Goal: Task Accomplishment & Management: Manage account settings

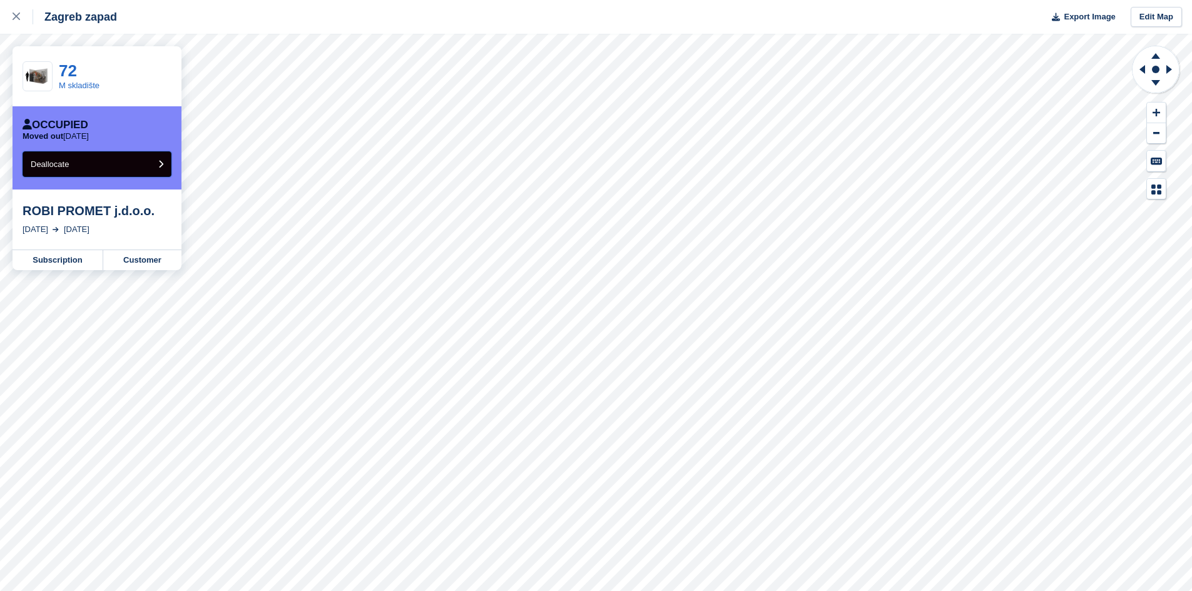
click at [72, 166] on button "Deallocate" at bounding box center [97, 164] width 149 height 26
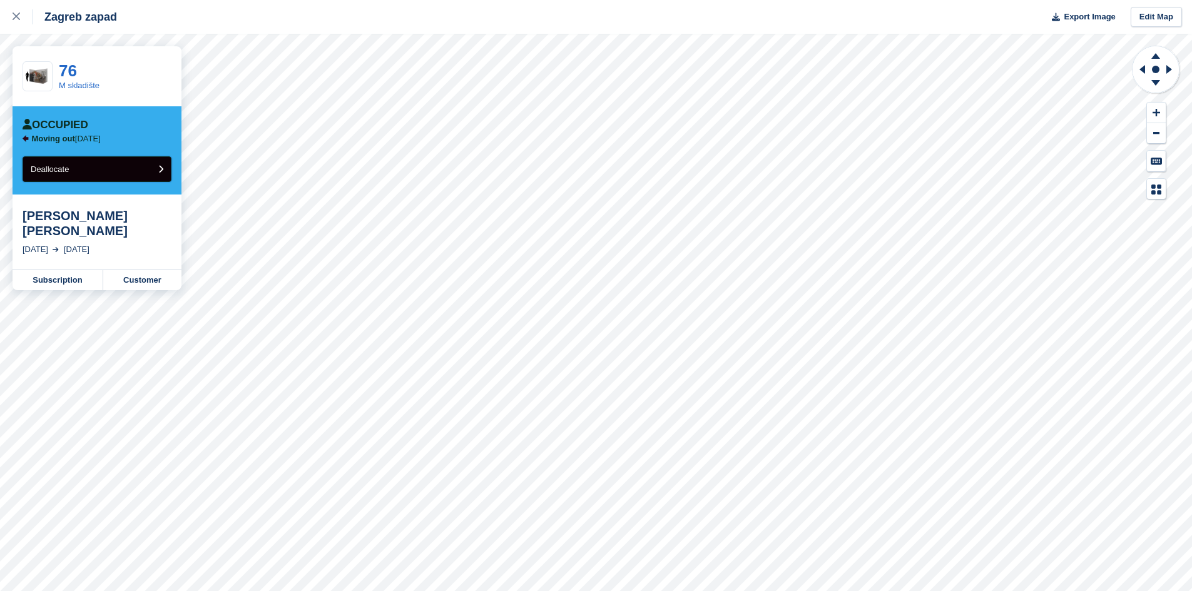
click at [64, 170] on span "Deallocate" at bounding box center [50, 169] width 38 height 9
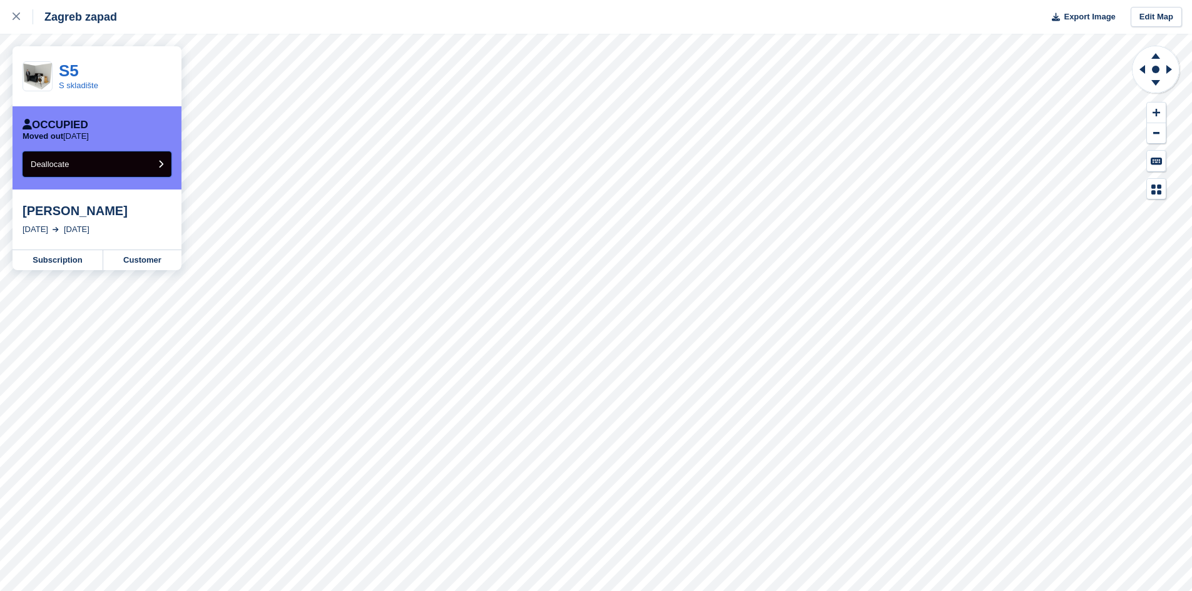
click at [99, 162] on button "Deallocate" at bounding box center [97, 164] width 149 height 26
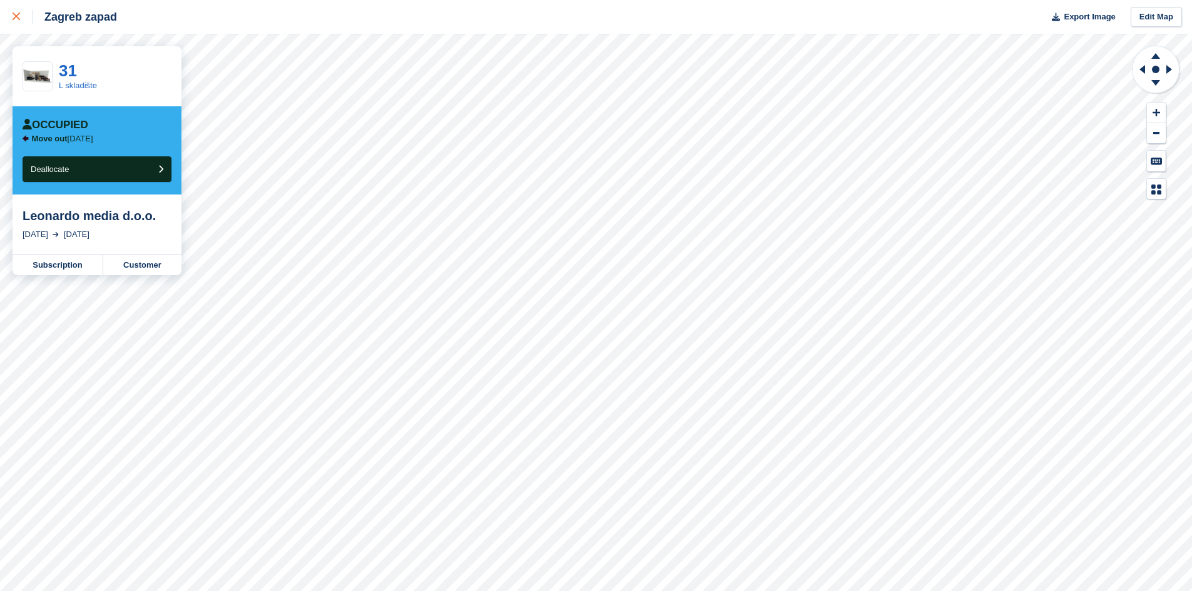
click at [16, 14] on icon at bounding box center [17, 17] width 8 height 8
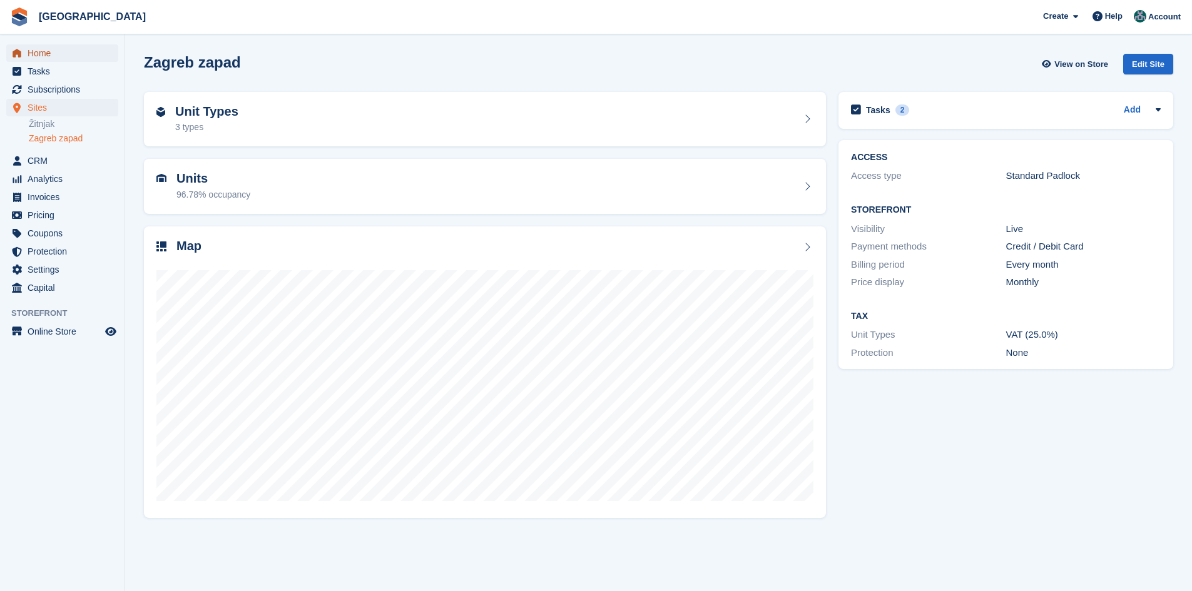
click at [40, 56] on span "Home" at bounding box center [65, 53] width 75 height 18
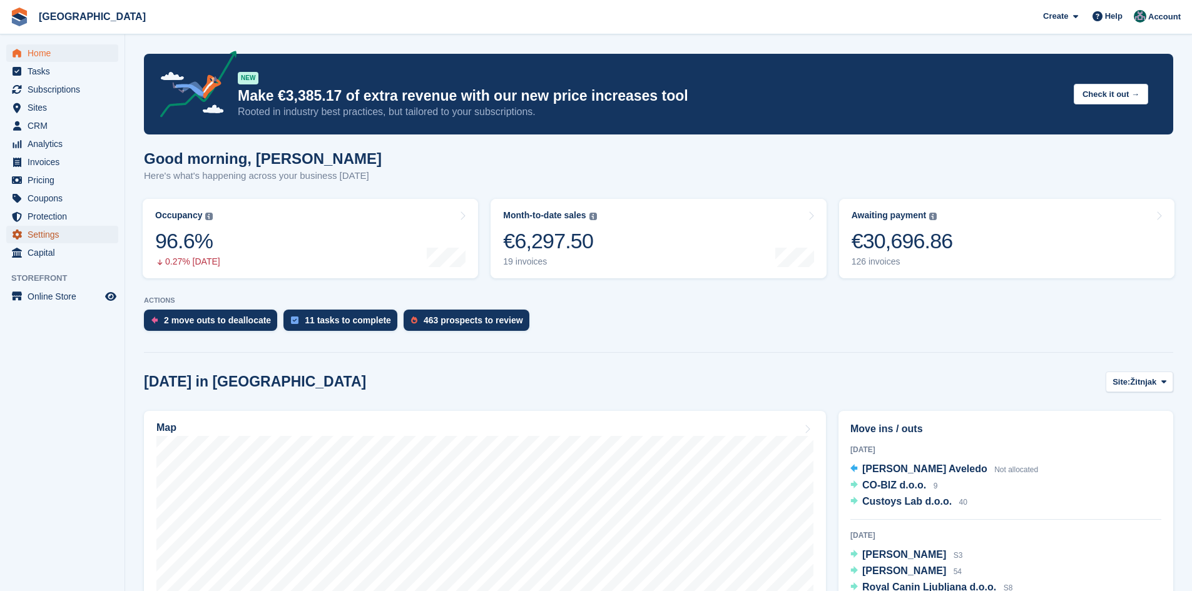
click at [39, 228] on span "Settings" at bounding box center [65, 235] width 75 height 18
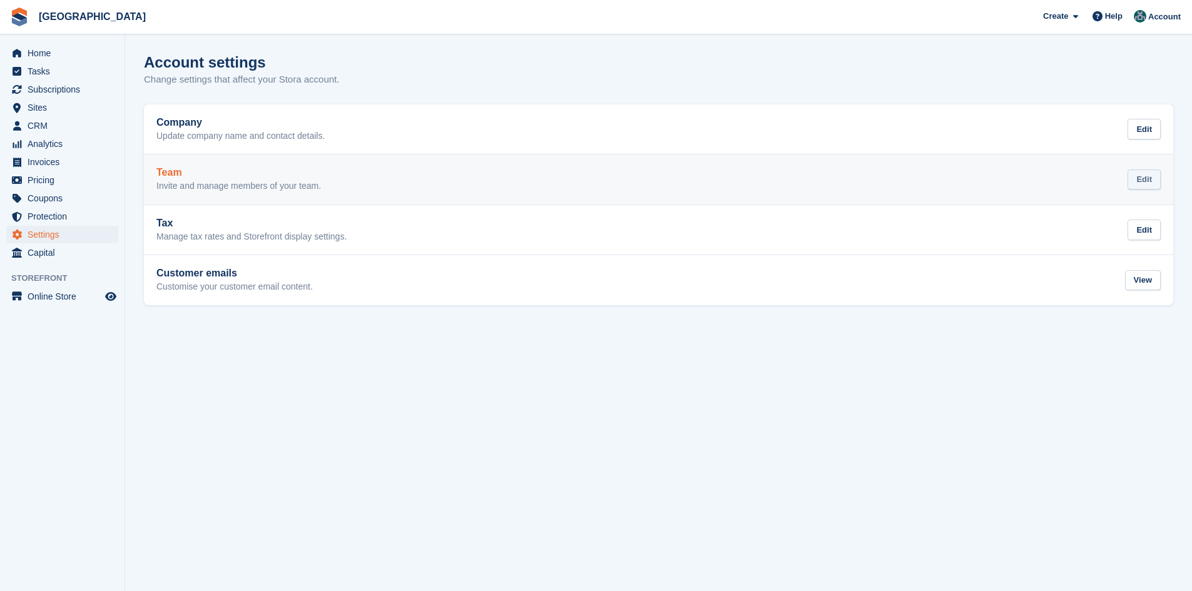
click at [1151, 176] on div "Edit" at bounding box center [1143, 180] width 33 height 21
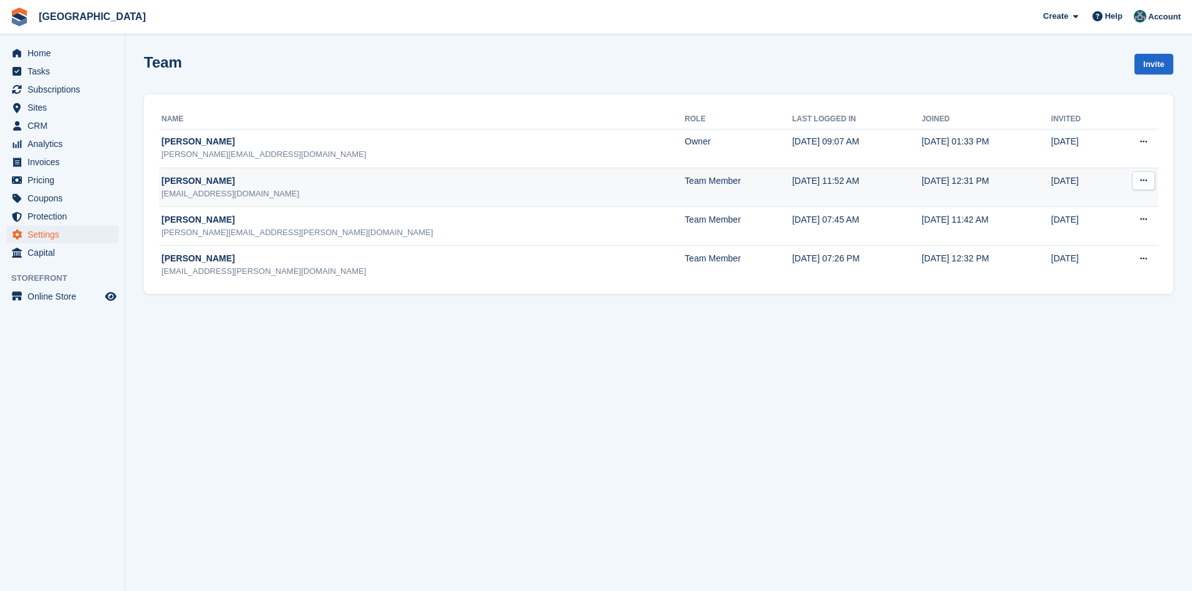
click at [1143, 181] on icon at bounding box center [1143, 180] width 7 height 8
click at [1082, 229] on p "Delete team member" at bounding box center [1094, 232] width 109 height 16
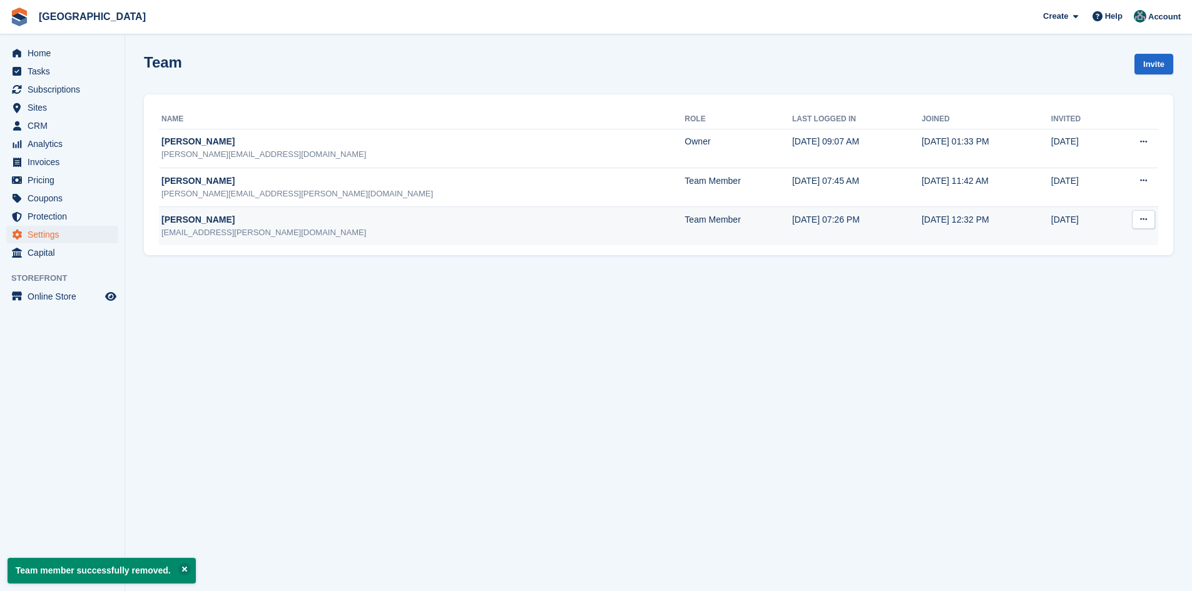
click at [1147, 218] on icon at bounding box center [1143, 219] width 7 height 8
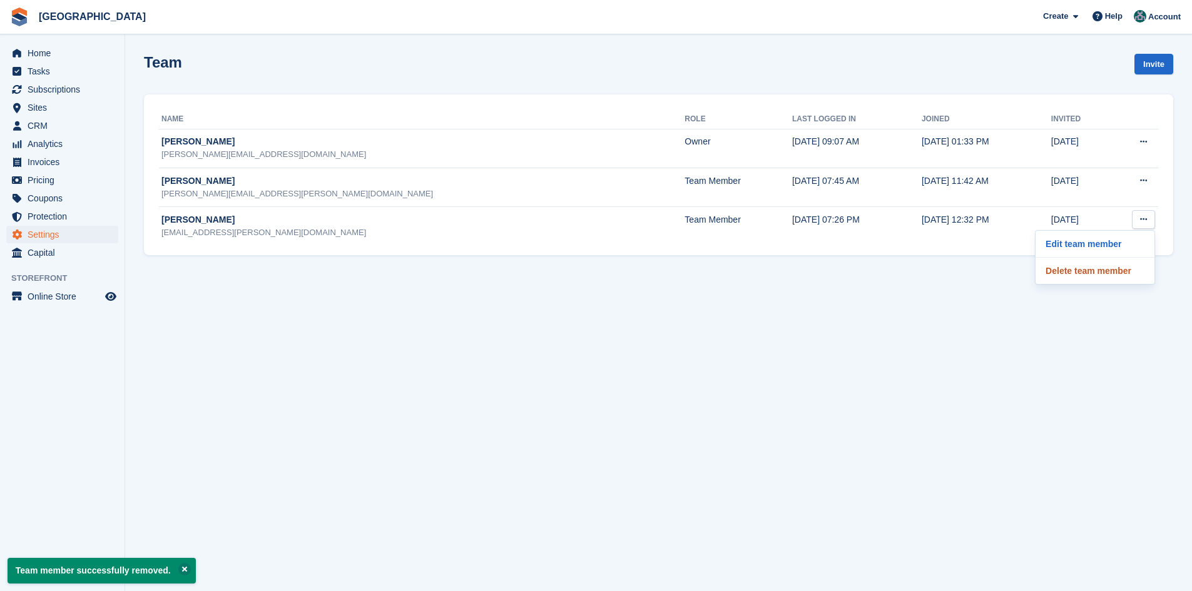
drag, startPoint x: 1088, startPoint y: 270, endPoint x: 649, endPoint y: 62, distance: 486.1
click at [1088, 270] on p "Delete team member" at bounding box center [1094, 271] width 109 height 16
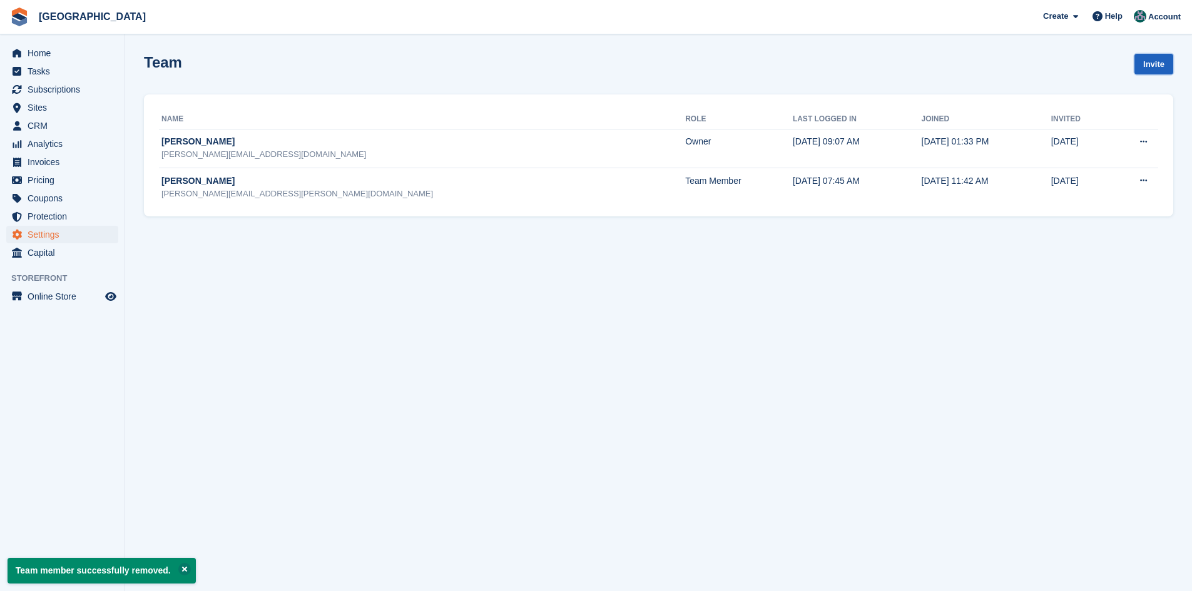
click at [1159, 65] on link "Invite" at bounding box center [1153, 64] width 39 height 21
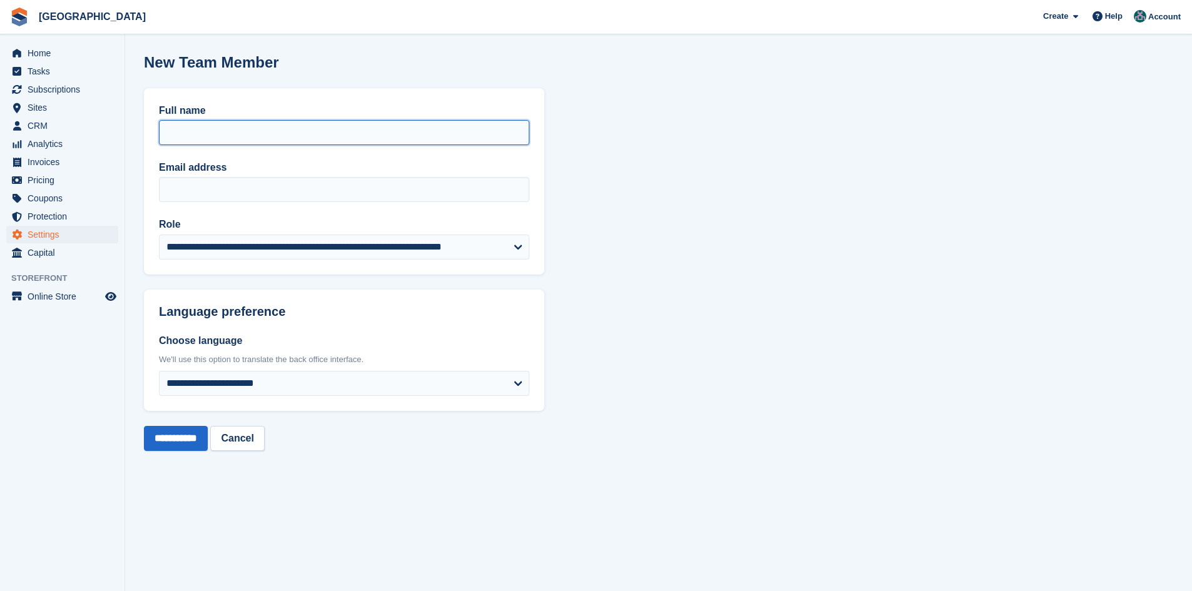
click at [183, 130] on input "Full name" at bounding box center [344, 132] width 370 height 25
type input "**********"
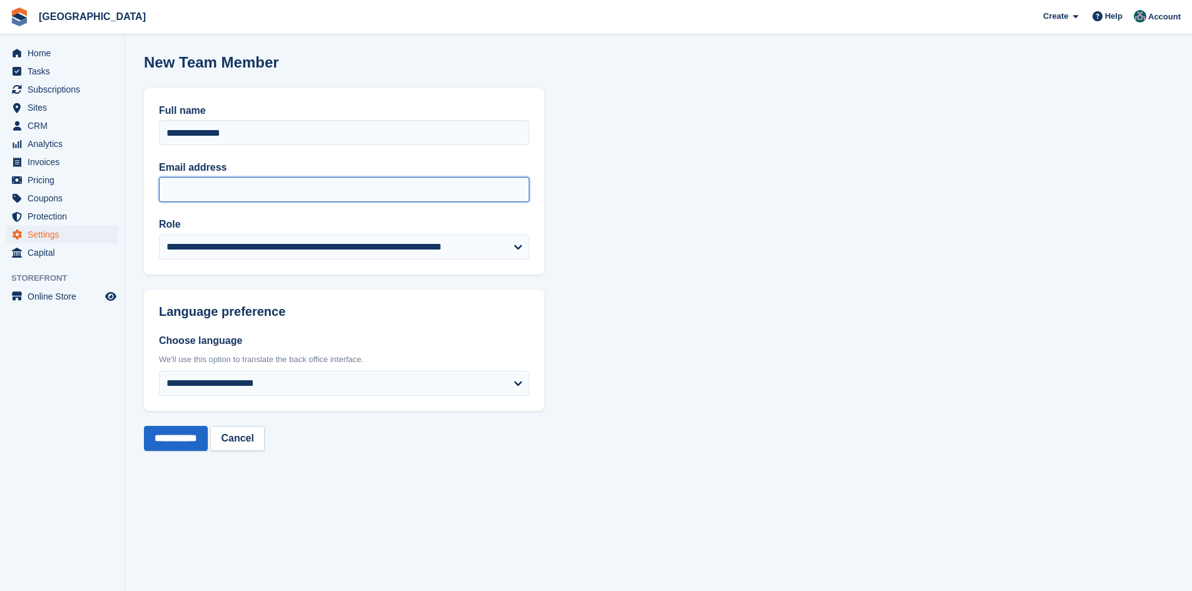
click at [206, 196] on input "Email address" at bounding box center [344, 189] width 370 height 25
type input "**********"
click at [171, 439] on input "**********" at bounding box center [176, 438] width 64 height 25
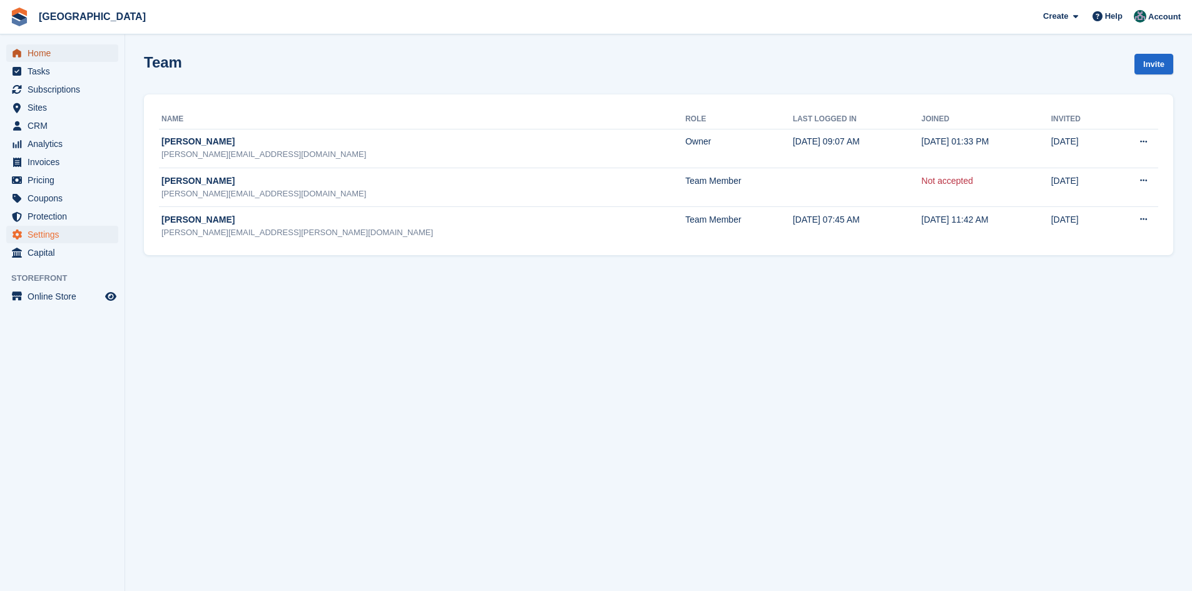
click at [78, 54] on span "Home" at bounding box center [65, 53] width 75 height 18
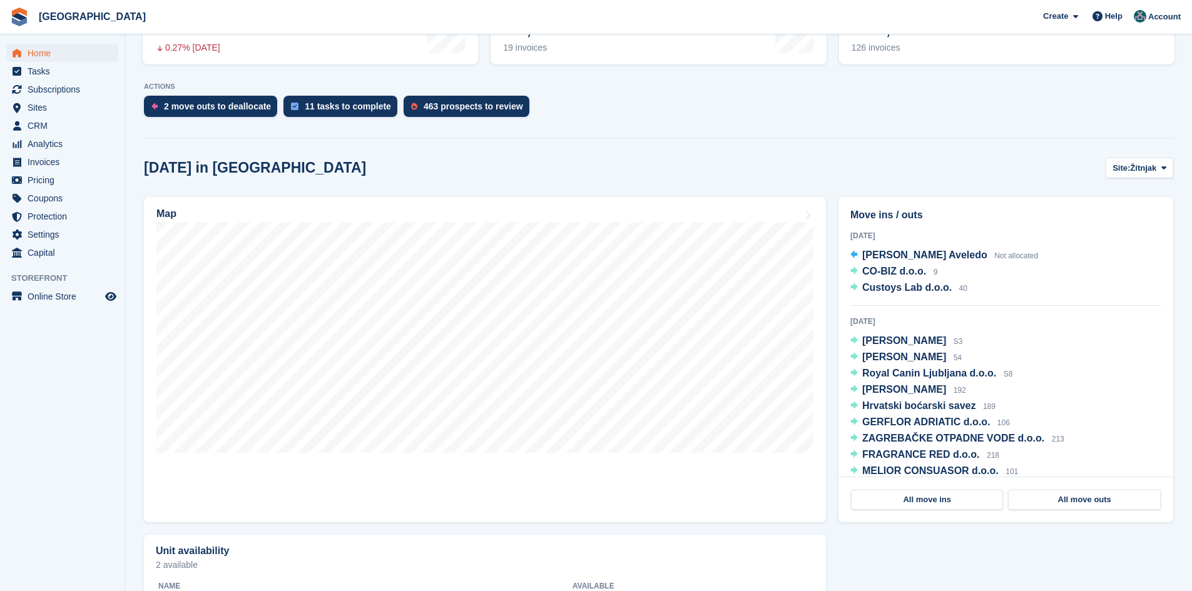
scroll to position [313, 0]
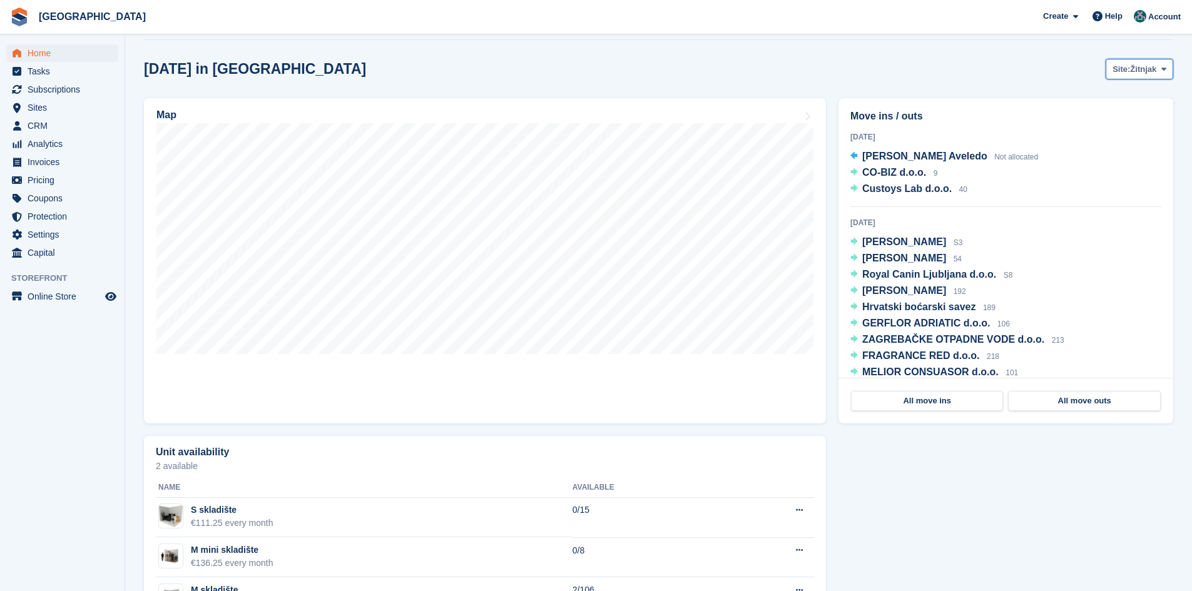
click at [1150, 78] on button "Site: Žitnjak" at bounding box center [1139, 69] width 68 height 21
click at [1100, 123] on link "Zagreb zapad" at bounding box center [1112, 121] width 109 height 23
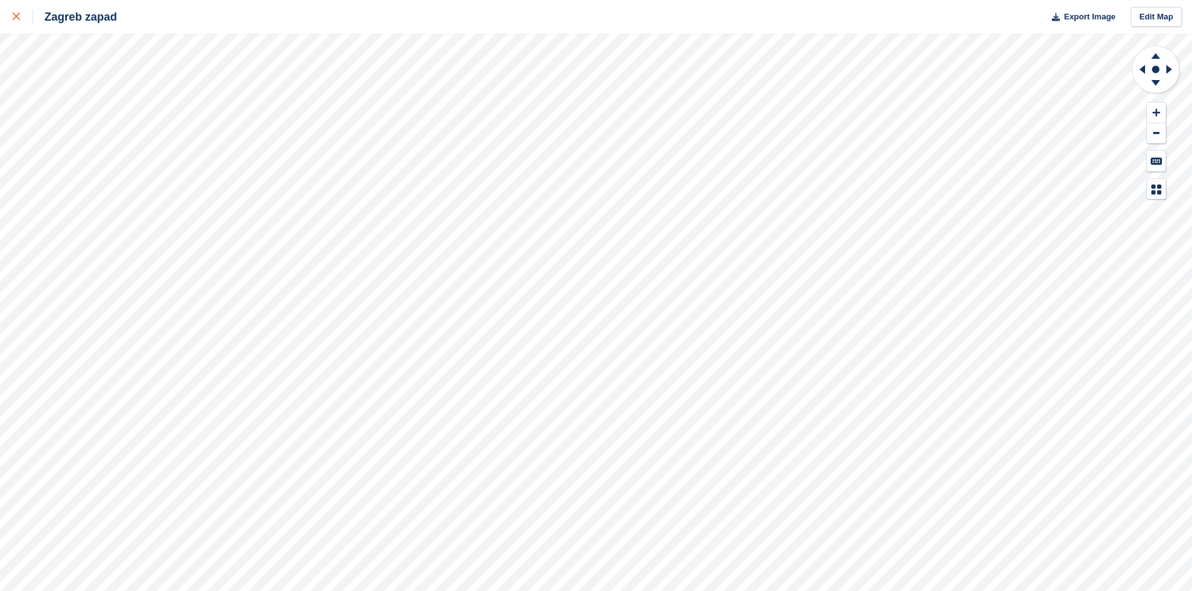
click at [16, 18] on icon at bounding box center [17, 17] width 8 height 8
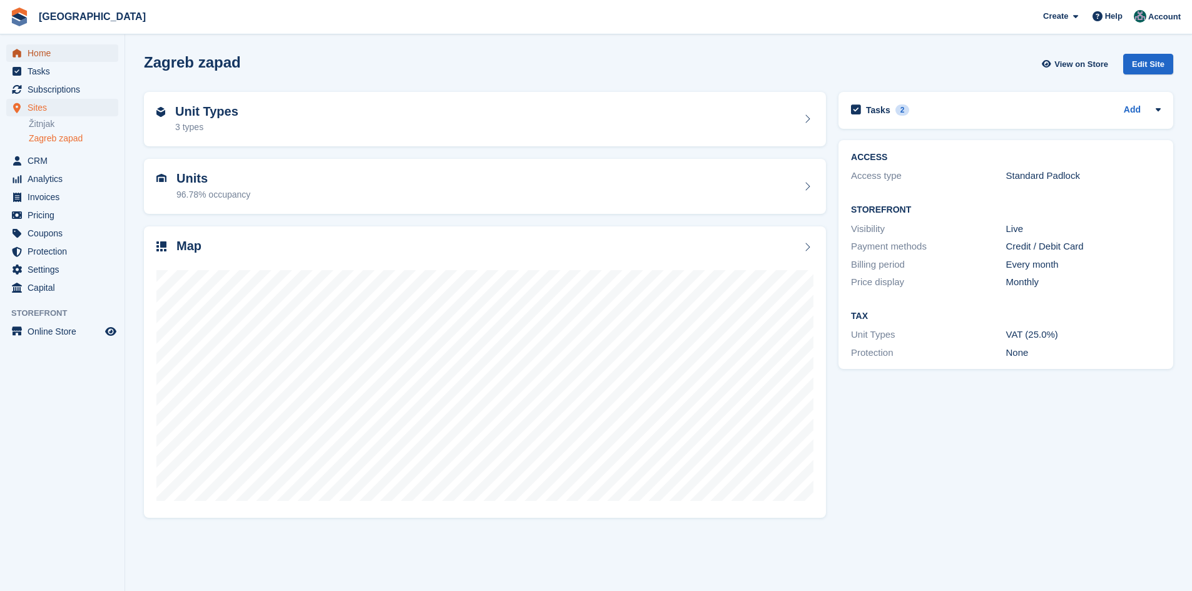
click at [58, 53] on span "Home" at bounding box center [65, 53] width 75 height 18
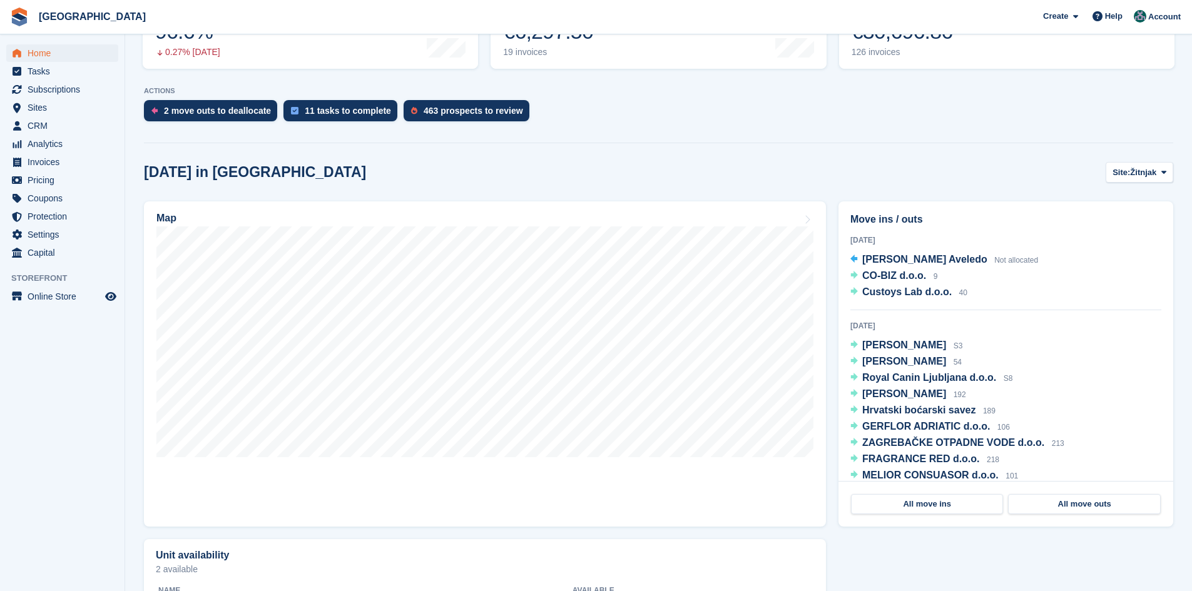
scroll to position [31, 0]
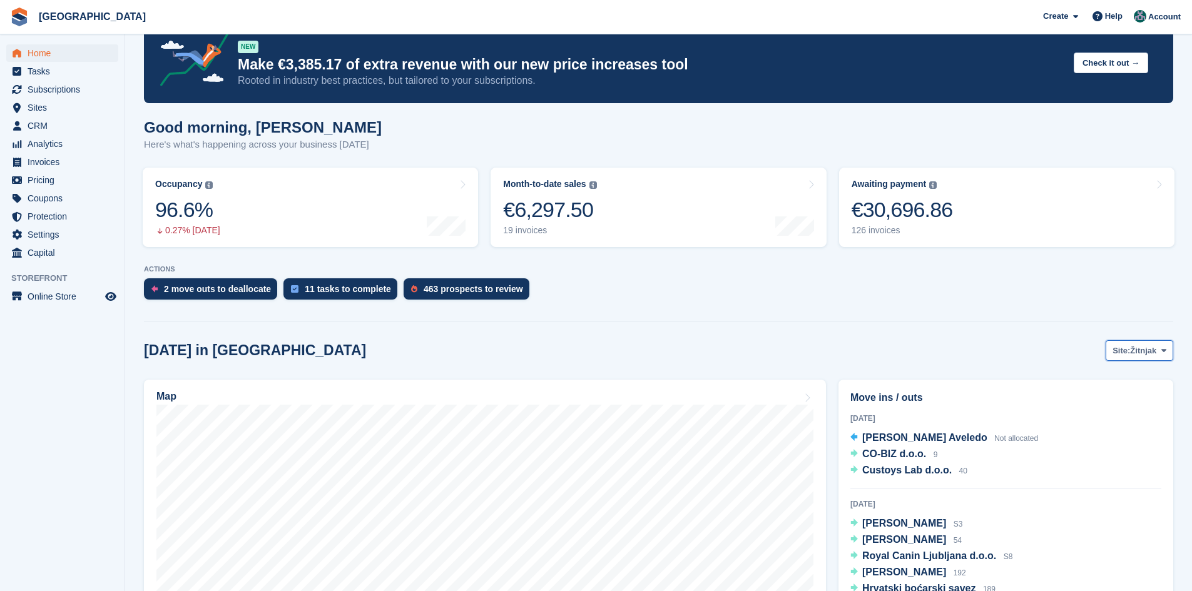
click at [1138, 347] on span "Žitnjak" at bounding box center [1143, 351] width 26 height 13
click at [1113, 400] on link "Zagreb zapad" at bounding box center [1112, 403] width 109 height 23
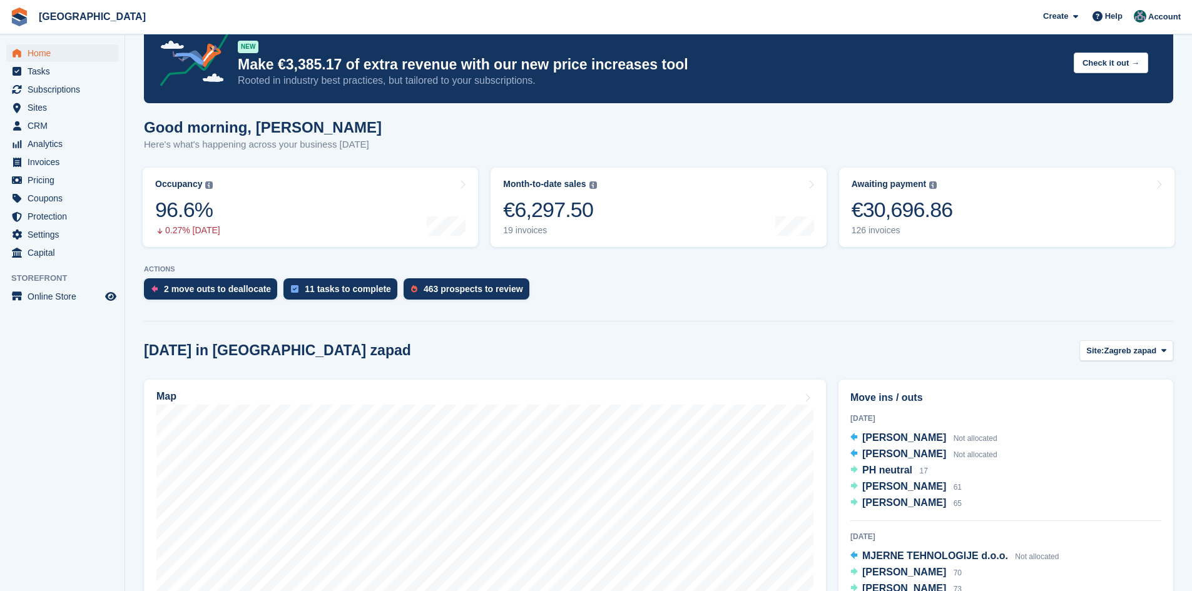
scroll to position [367, 0]
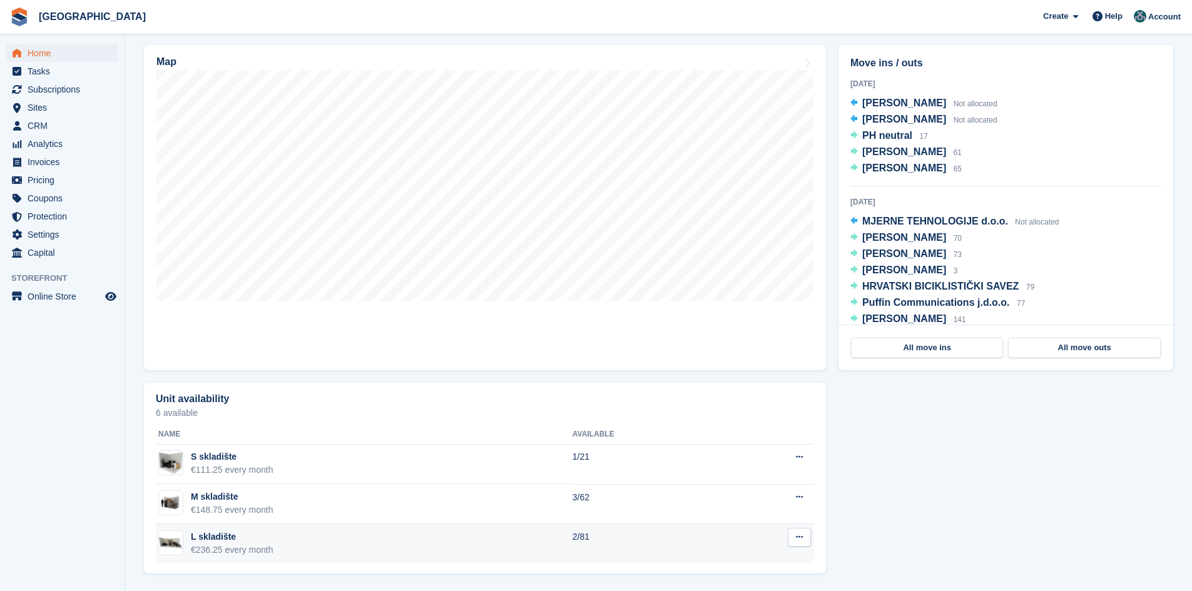
click at [803, 540] on button at bounding box center [799, 537] width 23 height 19
click at [743, 566] on p "Edit unit type" at bounding box center [750, 561] width 109 height 16
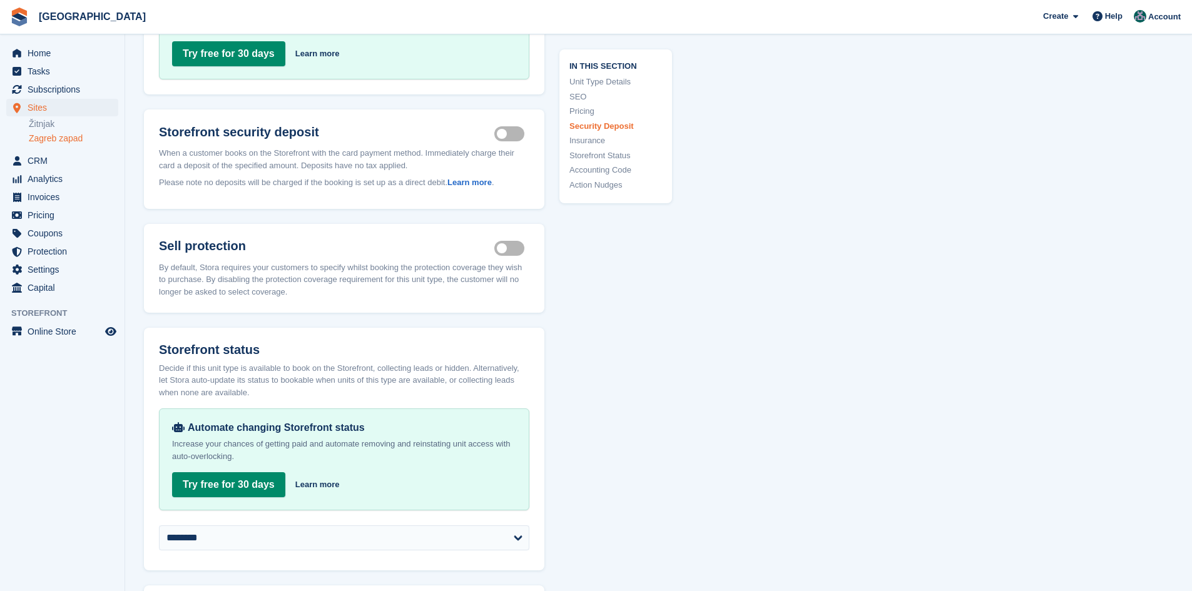
scroll to position [1564, 0]
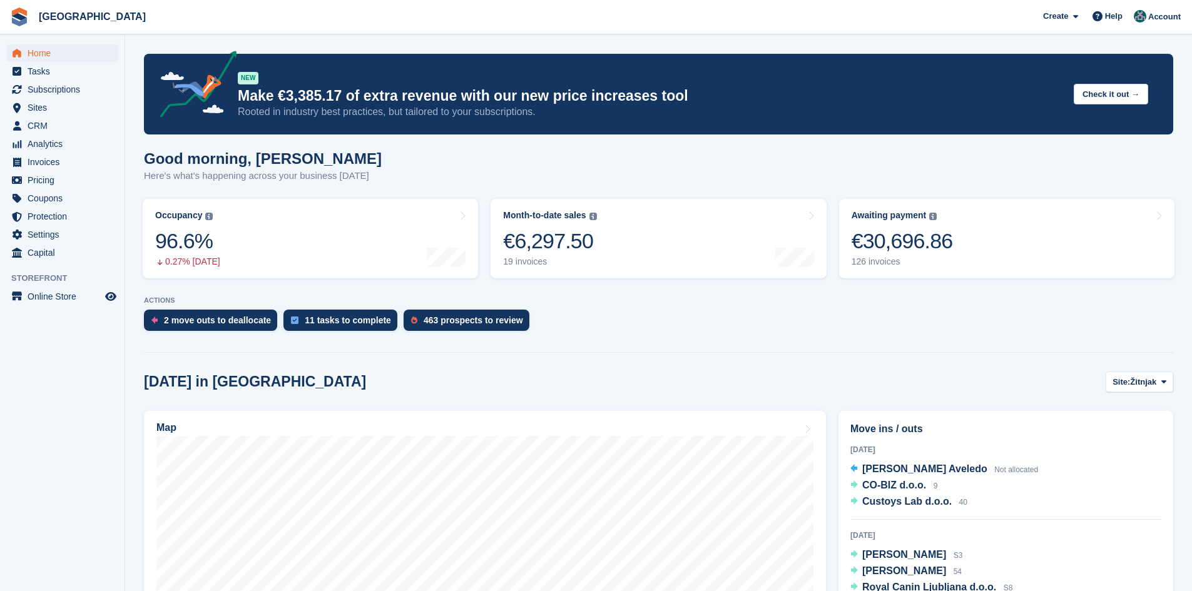
scroll to position [367, 0]
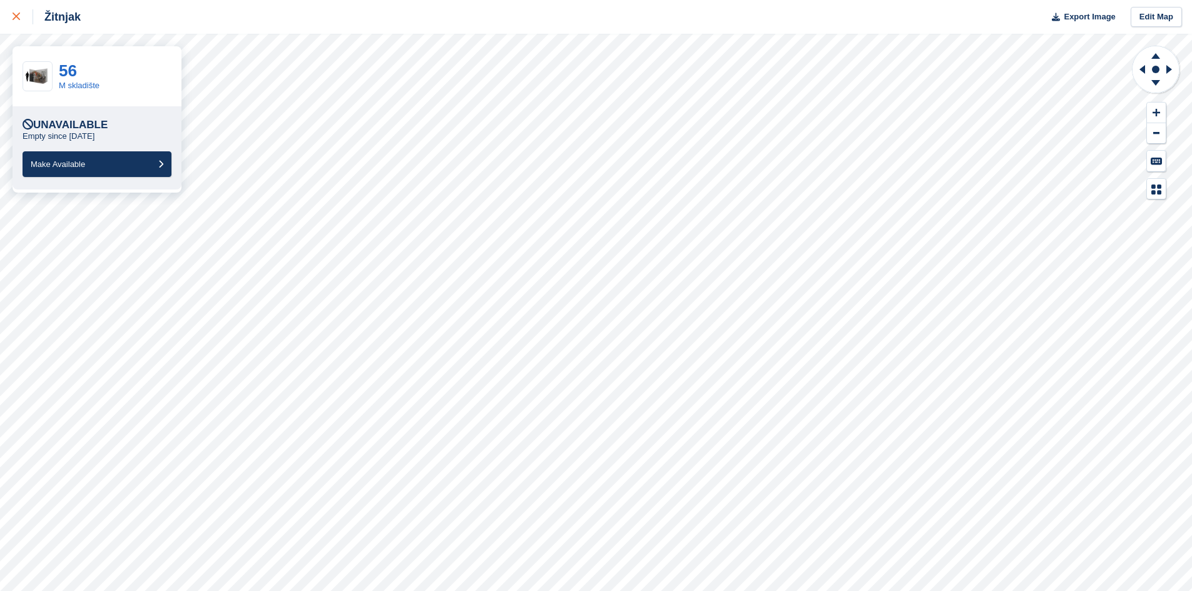
click at [16, 15] on icon at bounding box center [17, 17] width 8 height 8
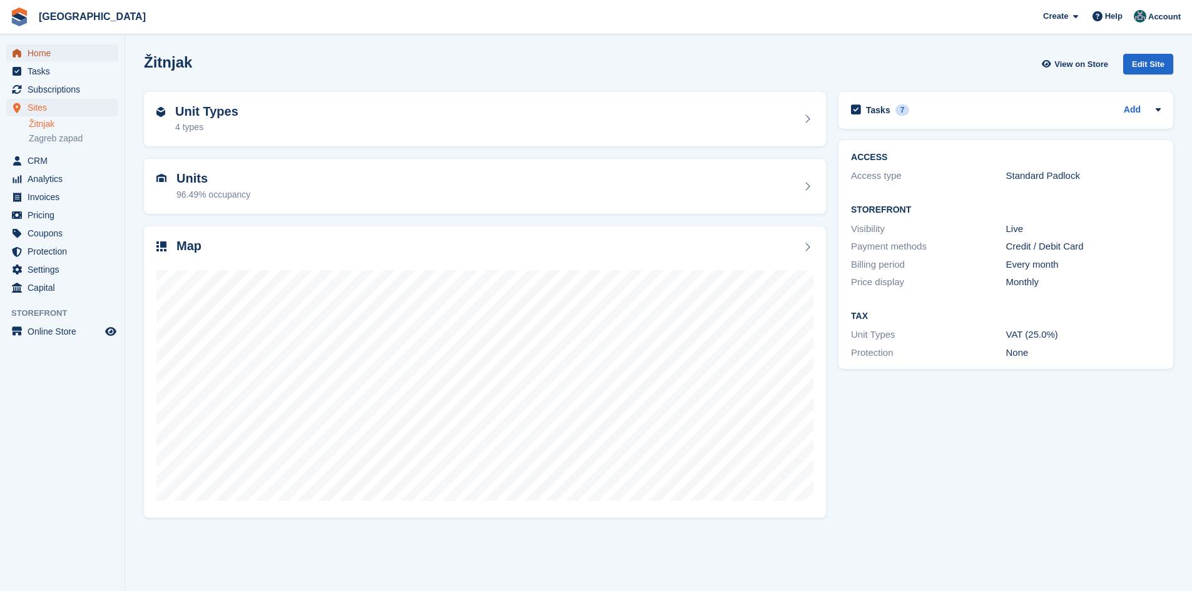
click at [53, 53] on span "Home" at bounding box center [65, 53] width 75 height 18
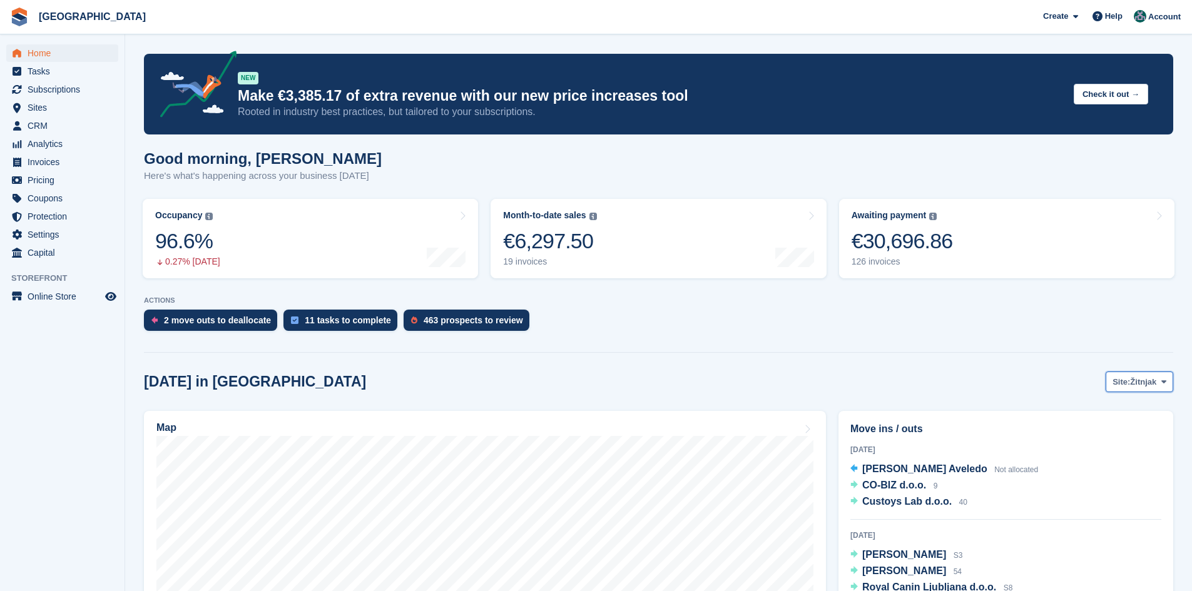
click at [1121, 385] on span "Site:" at bounding box center [1121, 382] width 18 height 13
click at [1092, 432] on link "Zagreb zapad" at bounding box center [1112, 434] width 109 height 23
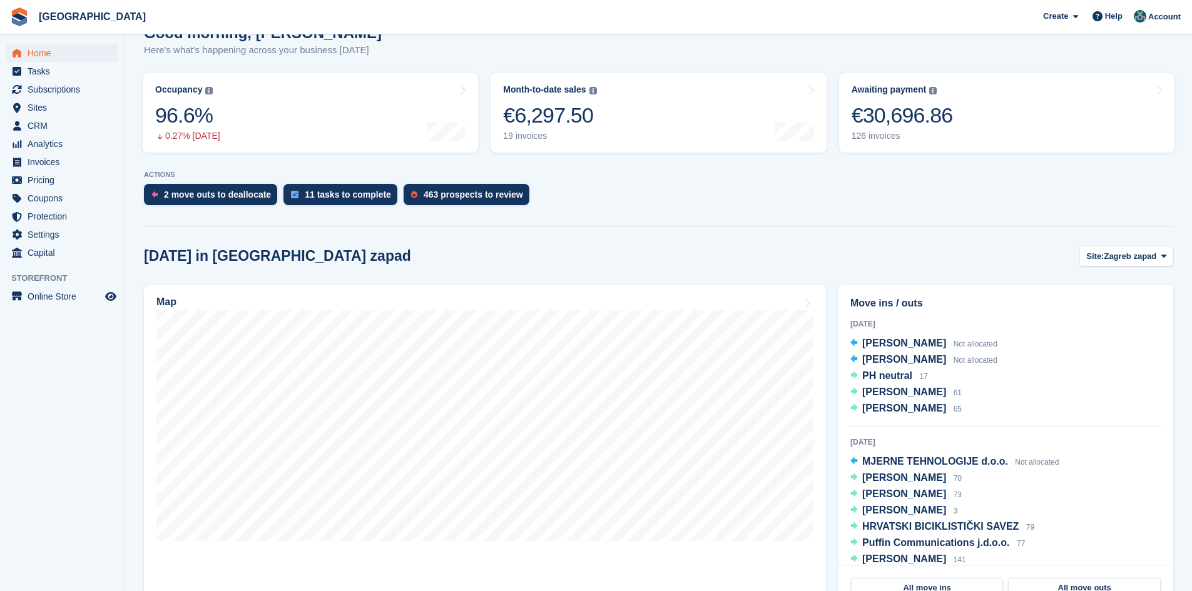
scroll to position [188, 0]
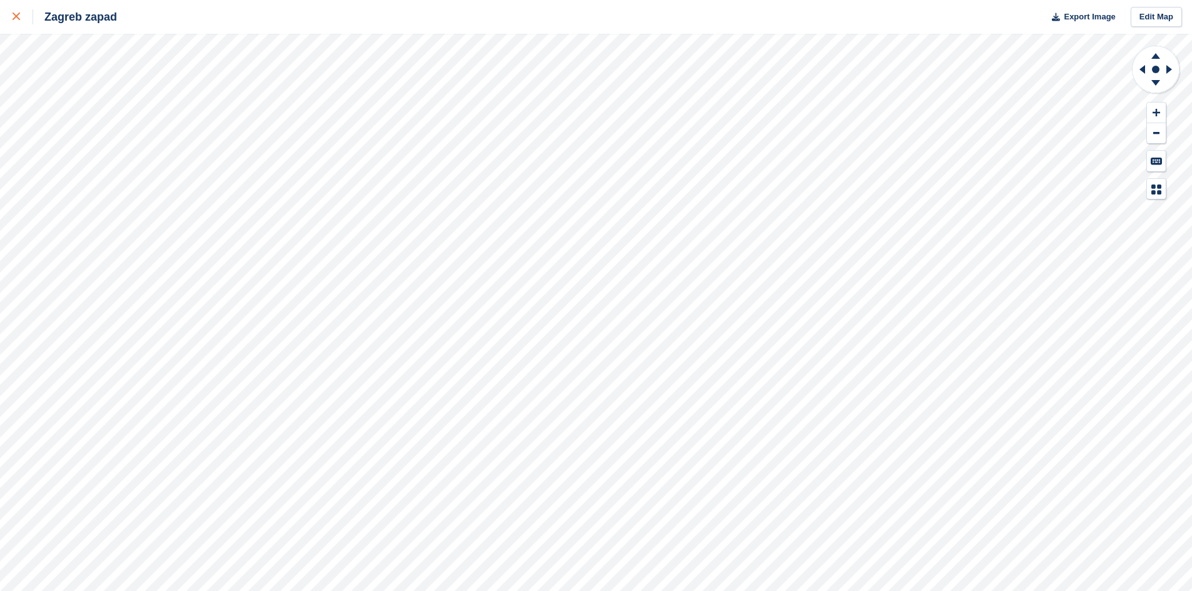
click at [14, 16] on icon at bounding box center [17, 17] width 8 height 8
